Goal: Task Accomplishment & Management: Use online tool/utility

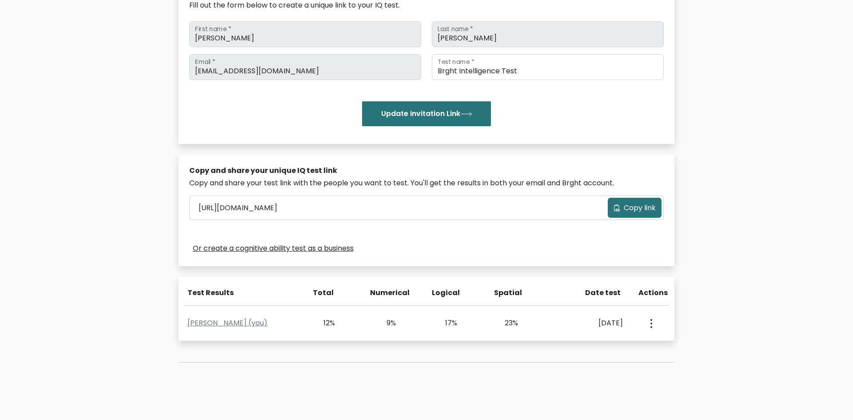
scroll to position [127, 0]
click at [413, 103] on button "Update Invitation Link" at bounding box center [426, 113] width 129 height 25
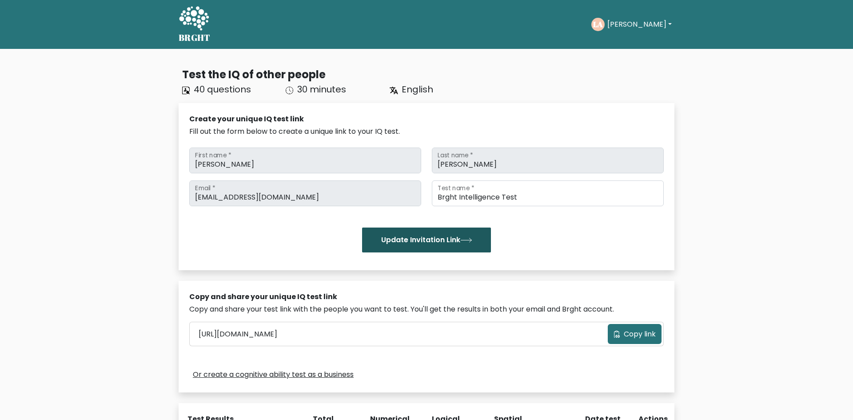
click at [415, 235] on button "Update Invitation Link" at bounding box center [426, 239] width 129 height 25
click at [402, 231] on button "Update Invitation Link" at bounding box center [426, 239] width 129 height 25
